Goal: Transaction & Acquisition: Purchase product/service

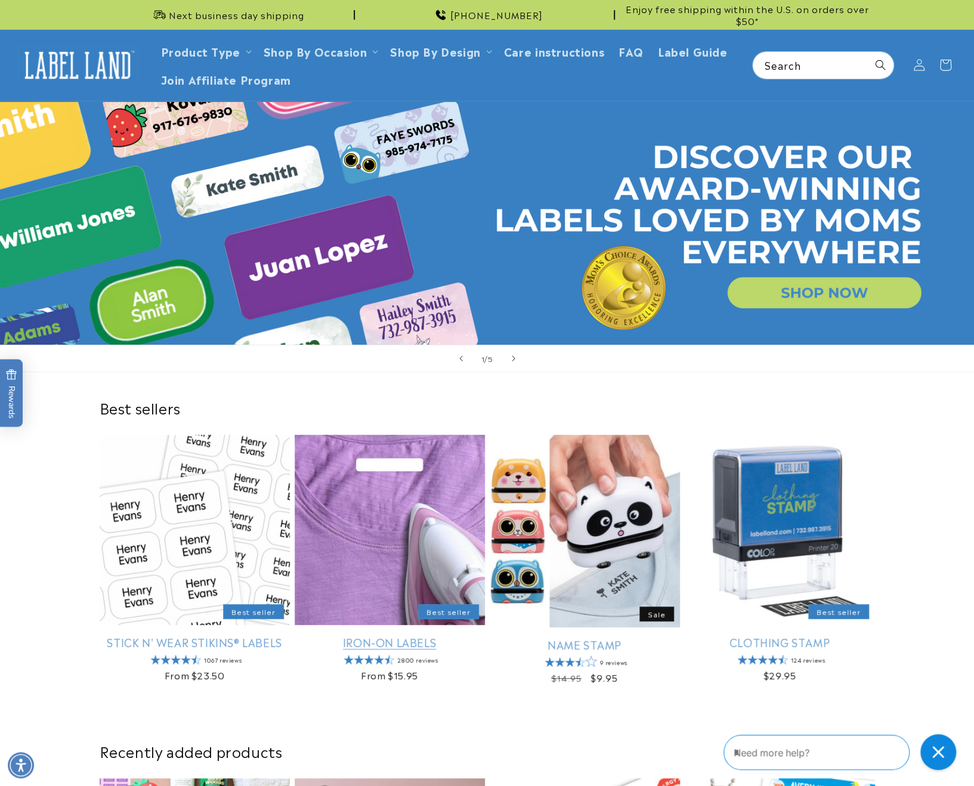
scroll to position [159, 0]
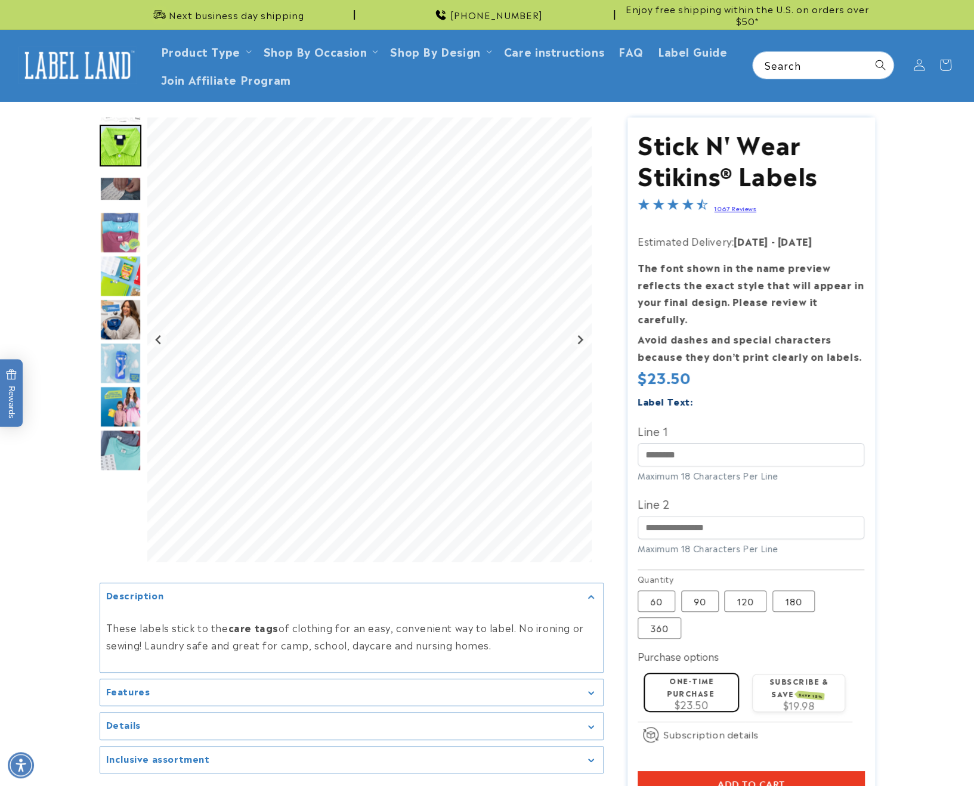
click at [117, 281] on img "Go to slide 5" at bounding box center [121, 276] width 42 height 42
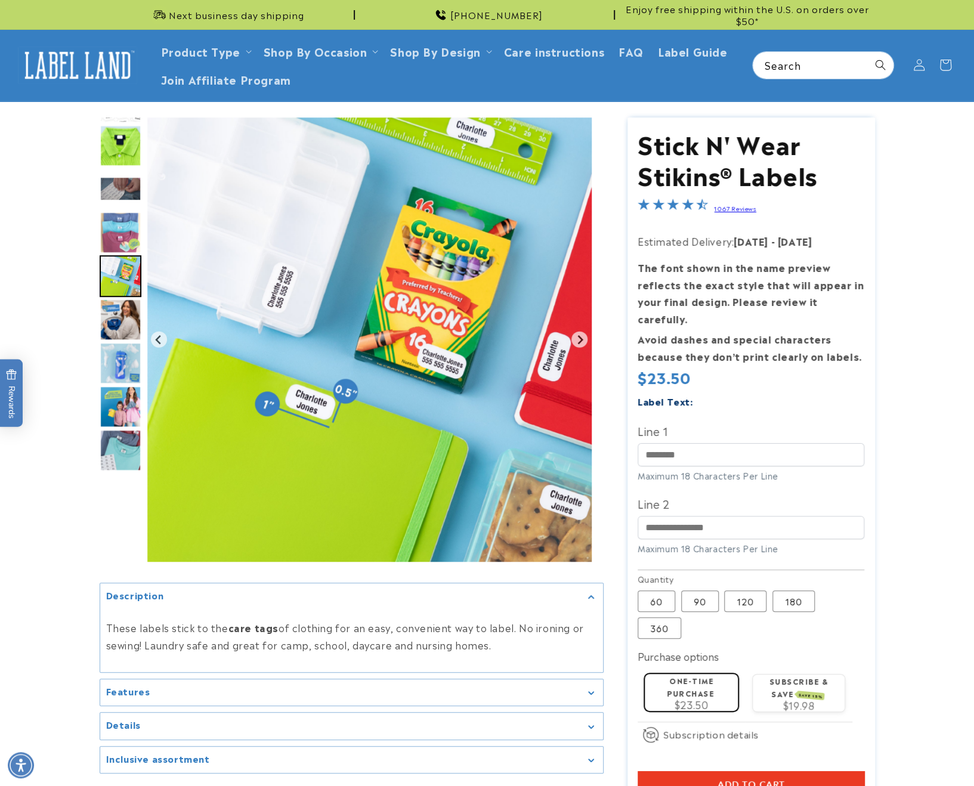
click at [125, 324] on img "Go to slide 6" at bounding box center [121, 320] width 42 height 42
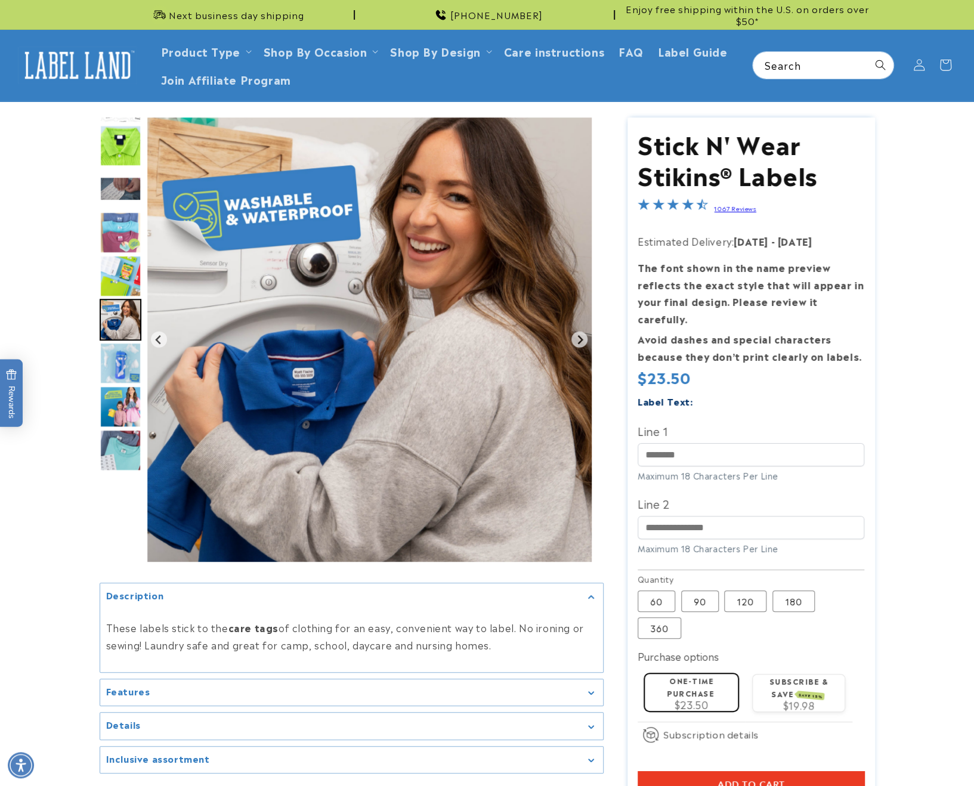
click at [123, 369] on img "Go to slide 7" at bounding box center [121, 363] width 42 height 42
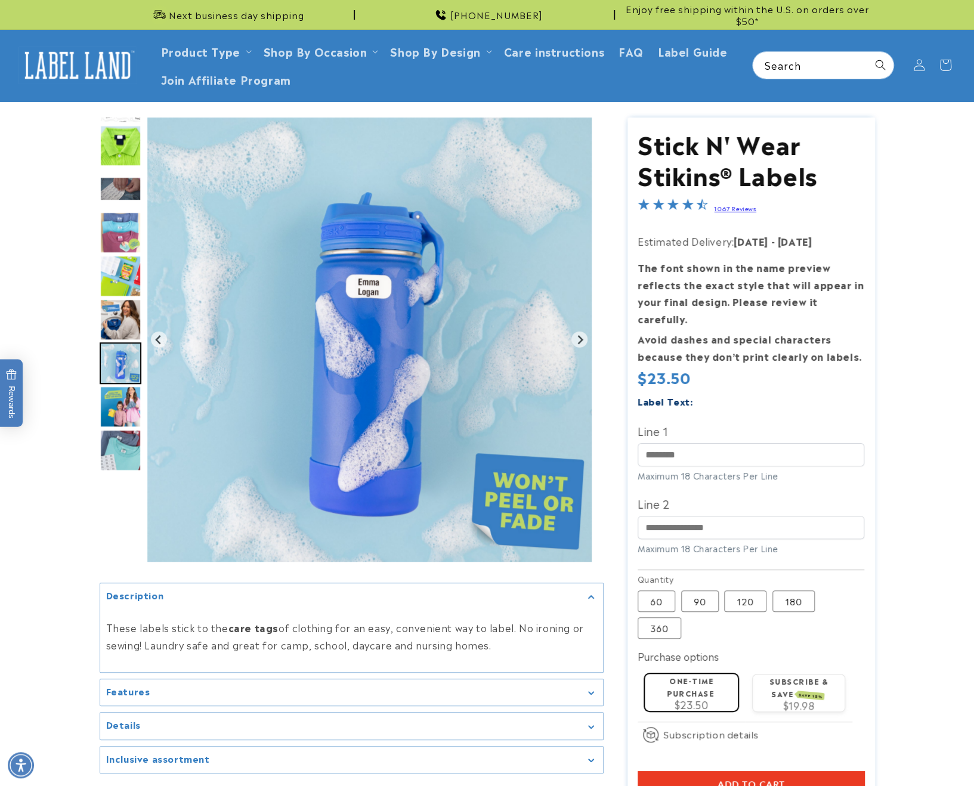
click at [125, 329] on img "Go to slide 6" at bounding box center [121, 320] width 42 height 42
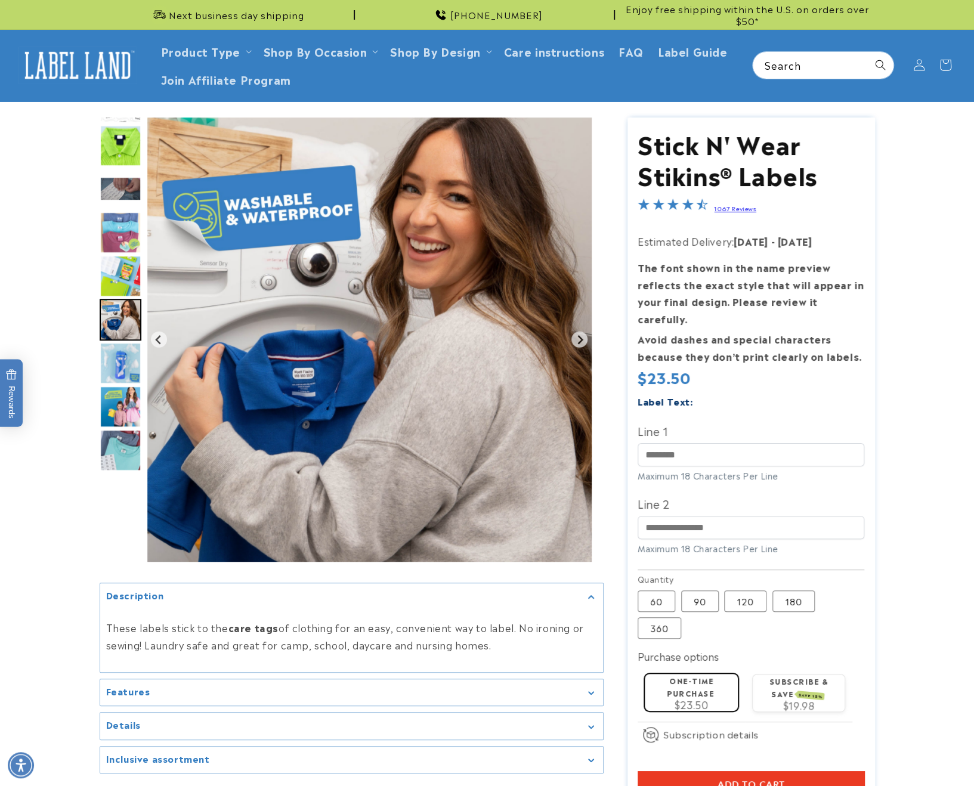
click at [126, 360] on img "Go to slide 7" at bounding box center [121, 363] width 42 height 42
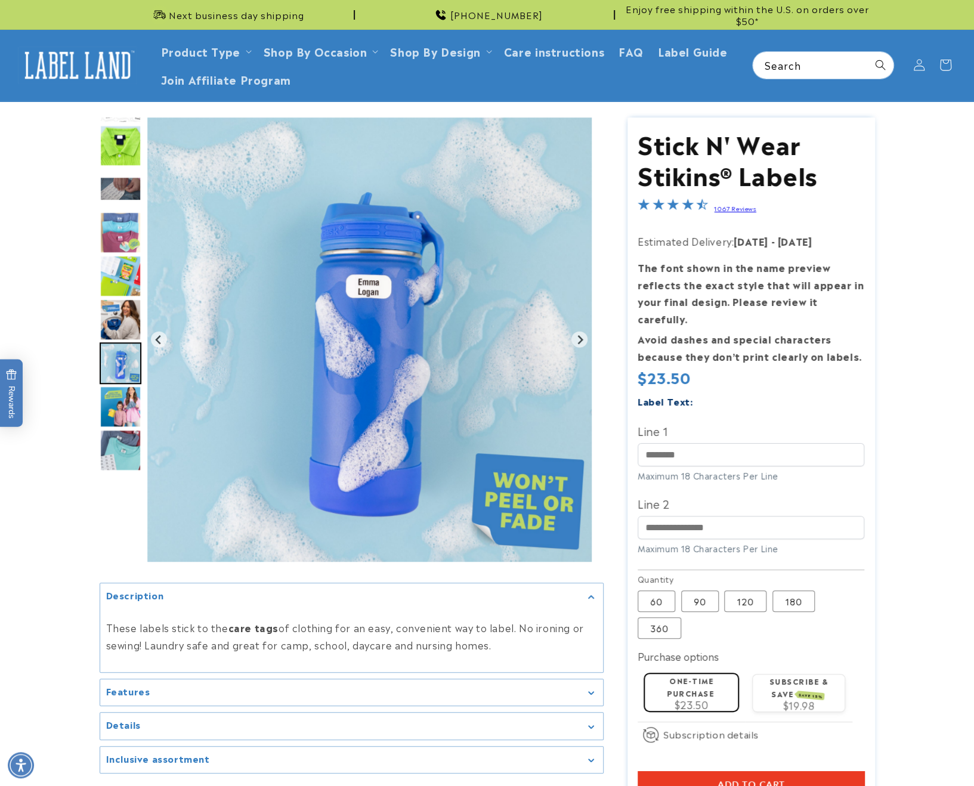
click at [128, 418] on img "Go to slide 8" at bounding box center [121, 407] width 42 height 42
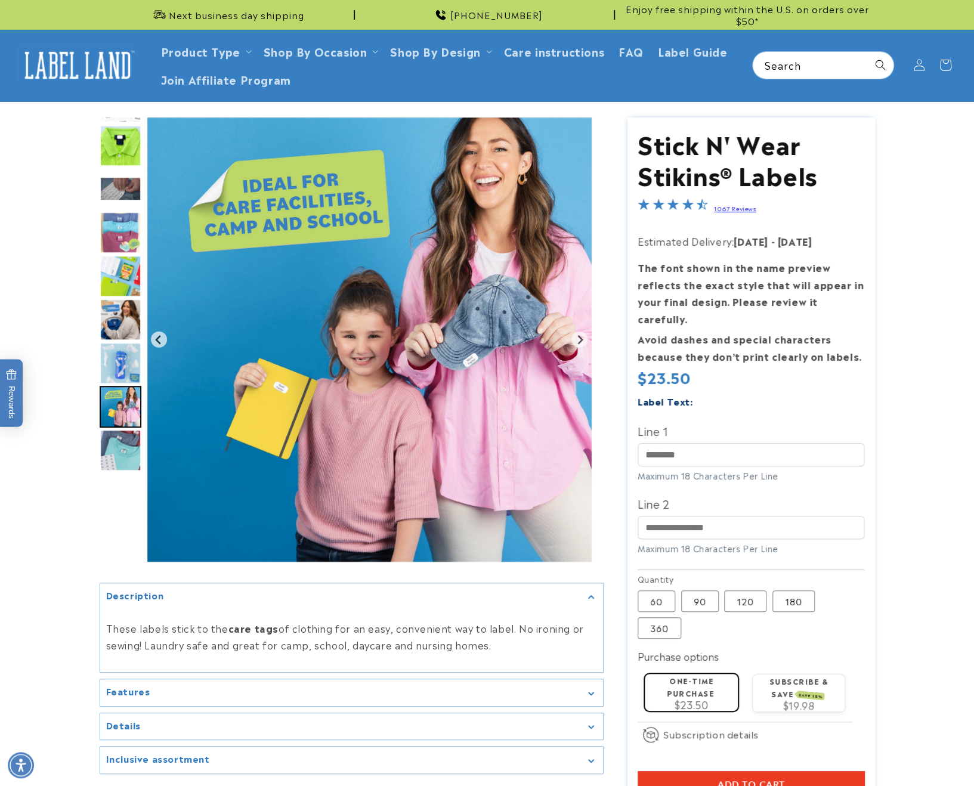
click at [126, 452] on img "Go to slide 9" at bounding box center [121, 450] width 42 height 42
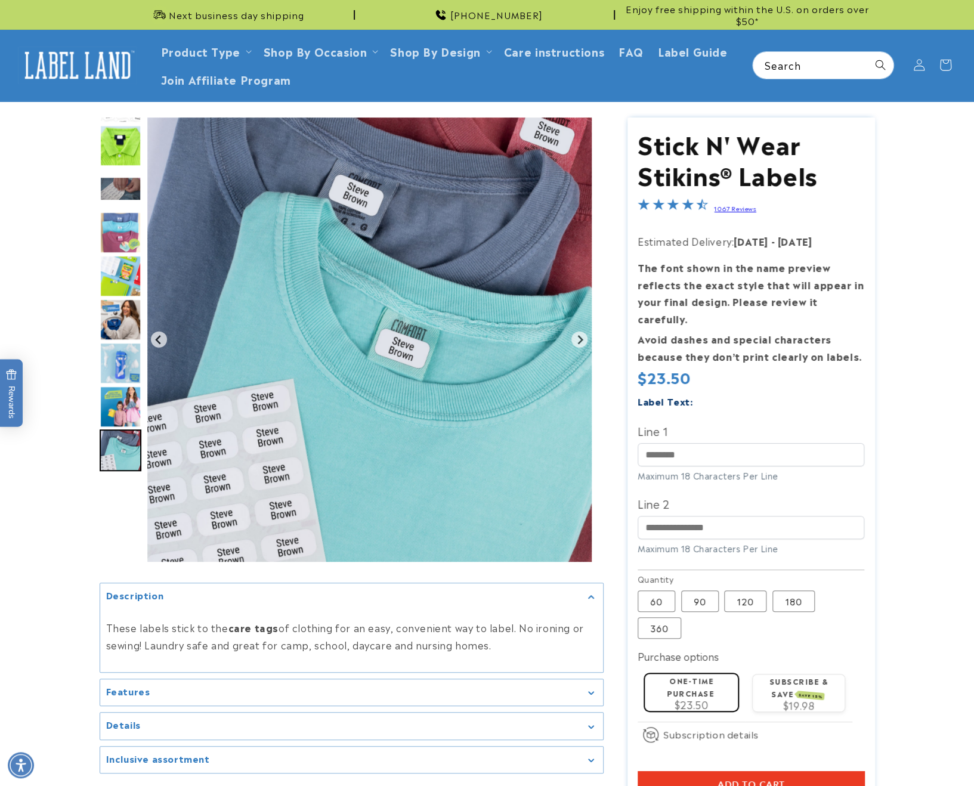
click at [137, 417] on img "Go to slide 8" at bounding box center [121, 407] width 42 height 42
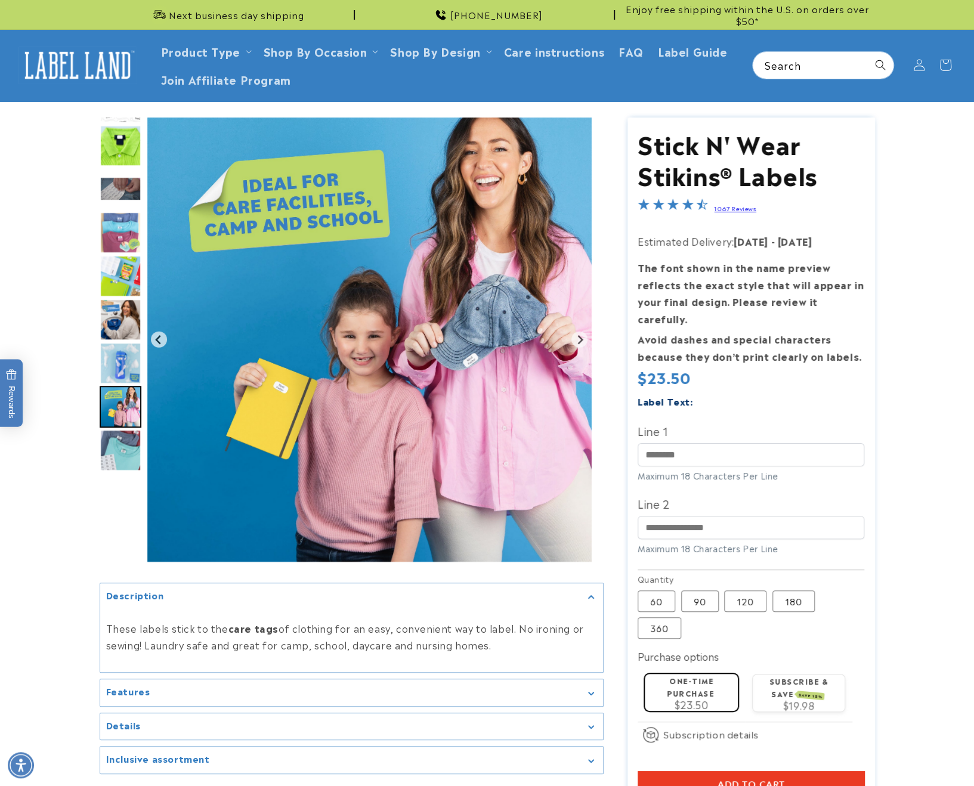
click at [129, 156] on img "Go to slide 2" at bounding box center [121, 146] width 42 height 42
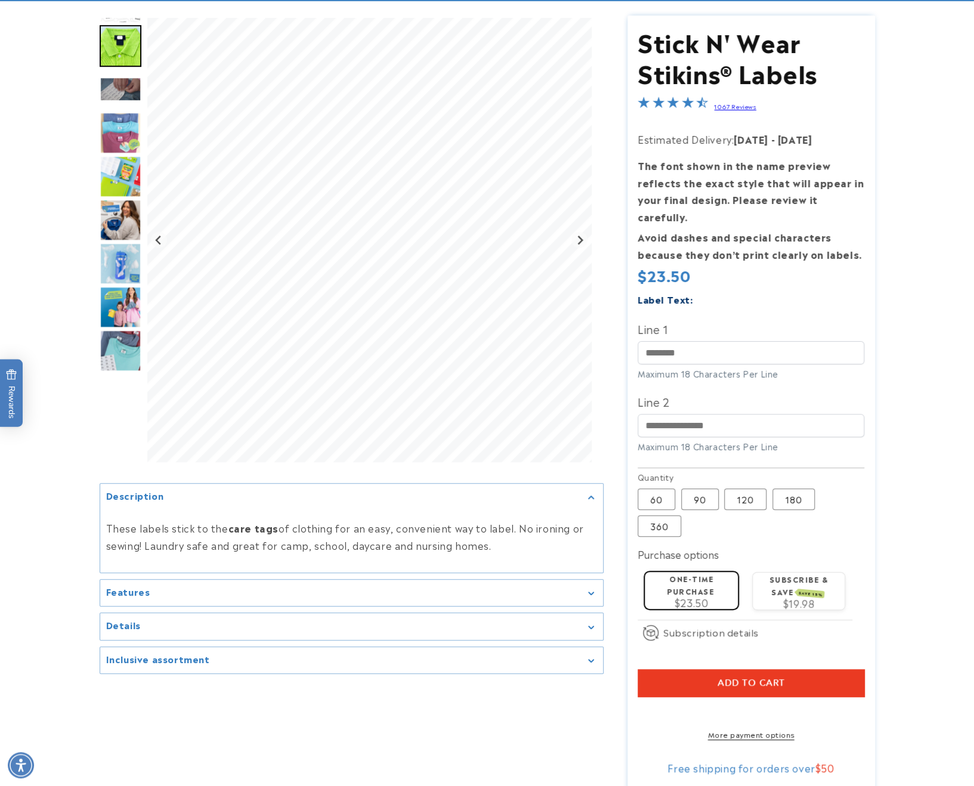
scroll to position [159, 0]
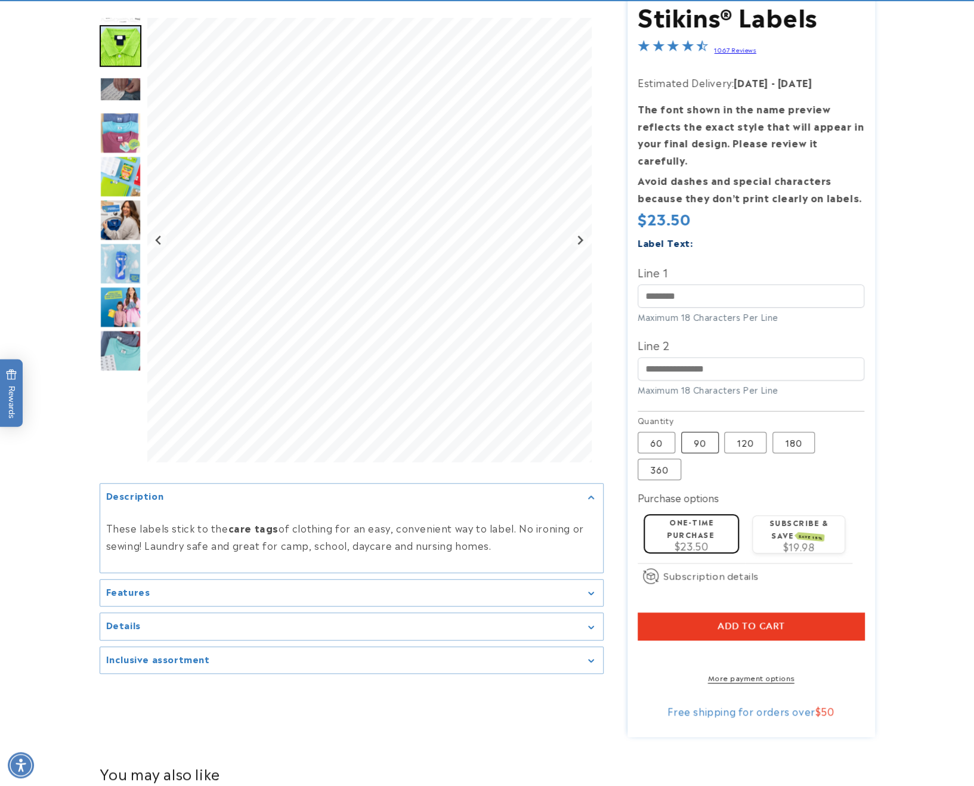
click at [700, 432] on label "90 Variant sold out or unavailable" at bounding box center [700, 442] width 38 height 21
click at [661, 432] on label "60 Variant sold out or unavailable" at bounding box center [657, 442] width 38 height 21
click at [700, 432] on label "90 Variant sold out or unavailable" at bounding box center [700, 442] width 38 height 21
click at [694, 285] on input "Line 1" at bounding box center [751, 296] width 227 height 23
